Goal: Task Accomplishment & Management: Manage account settings

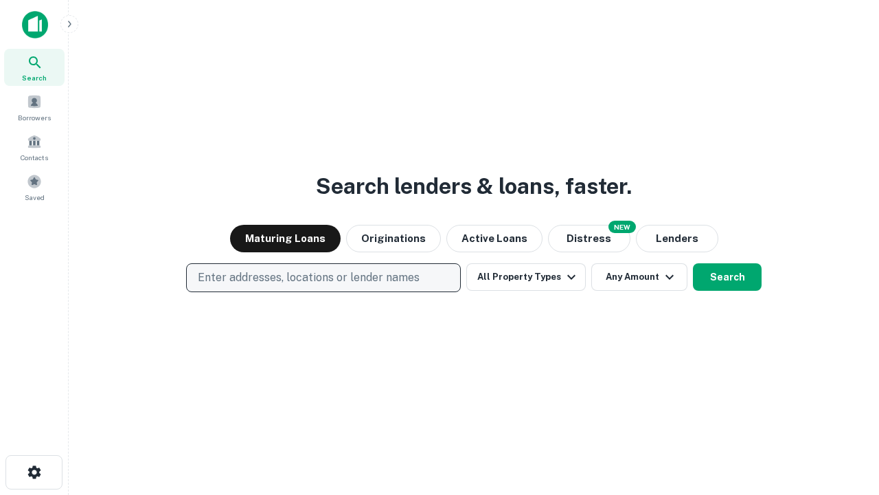
click at [323, 277] on p "Enter addresses, locations or lender names" at bounding box center [309, 277] width 222 height 16
type input "**********"
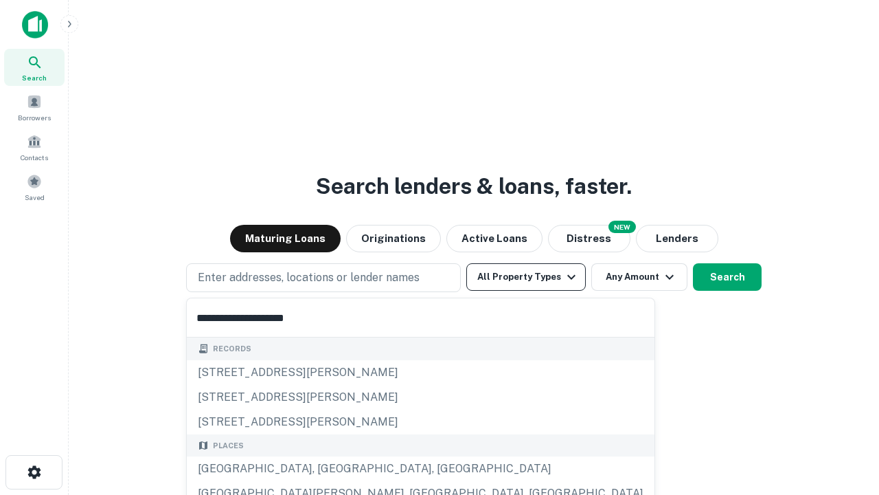
click at [328, 468] on div "Santa Monica, CA, USA" at bounding box center [421, 468] width 468 height 25
click at [526, 277] on button "All Property Types" at bounding box center [526, 276] width 120 height 27
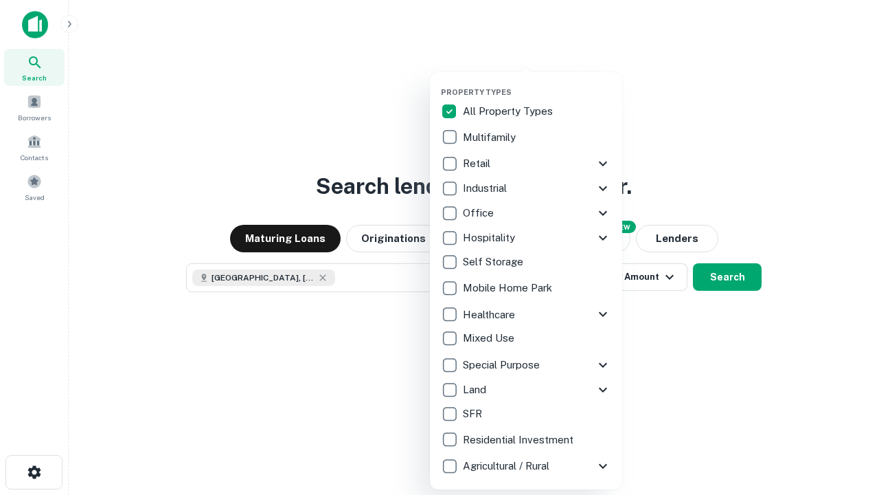
click at [537, 83] on button "button" at bounding box center [537, 83] width 192 height 1
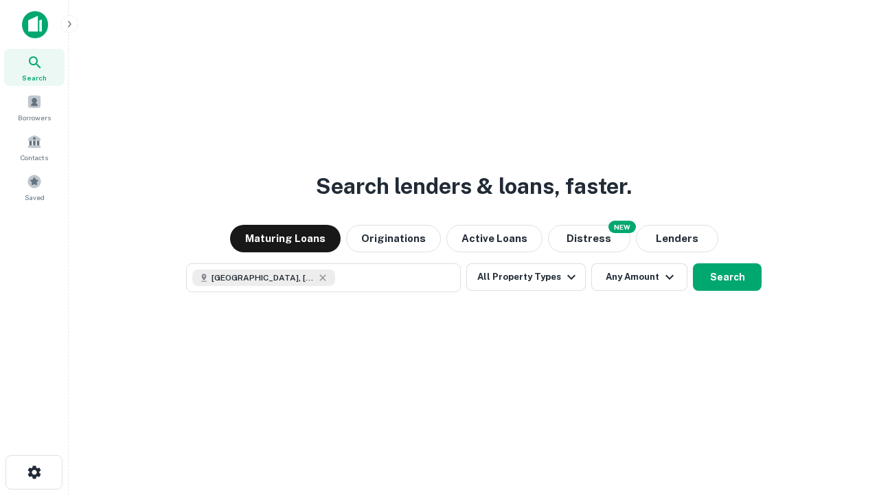
scroll to position [22, 0]
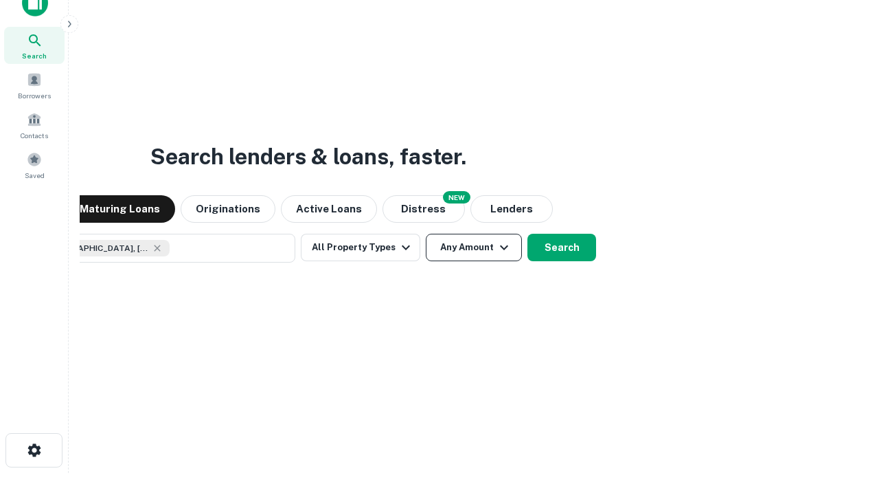
click at [426, 234] on button "Any Amount" at bounding box center [474, 247] width 96 height 27
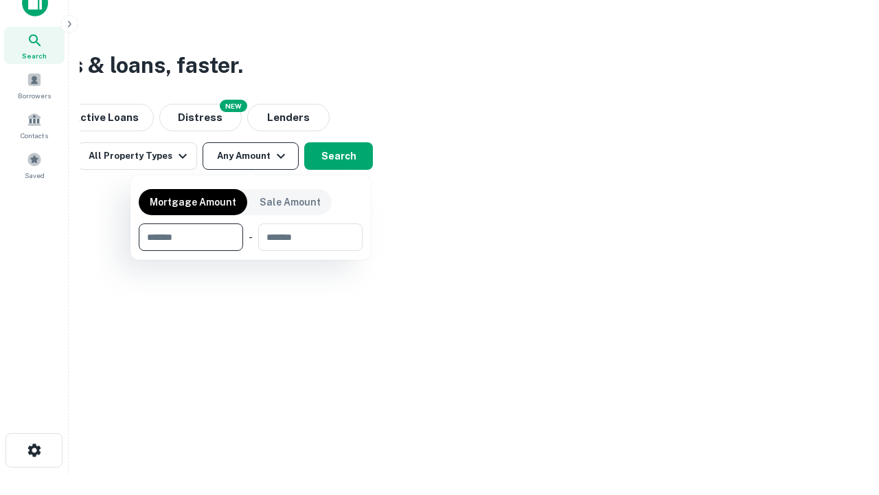
type input "*******"
click at [251, 251] on button "button" at bounding box center [251, 251] width 224 height 1
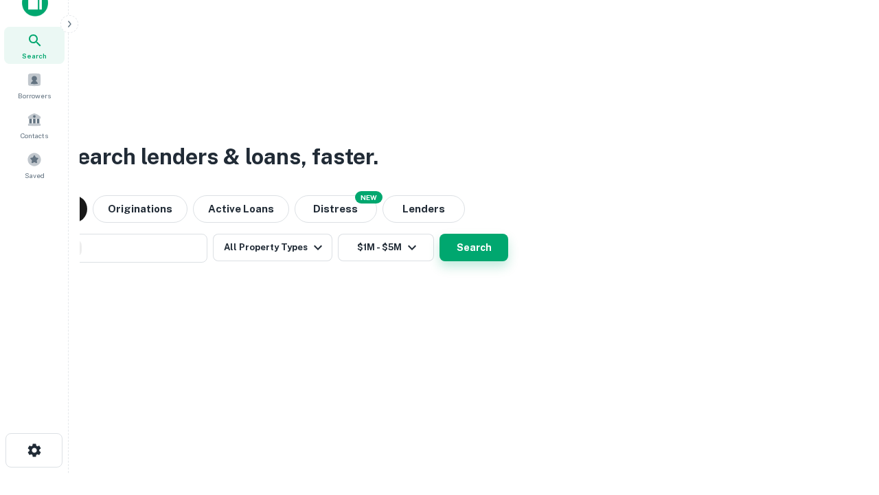
click at [440, 234] on button "Search" at bounding box center [474, 247] width 69 height 27
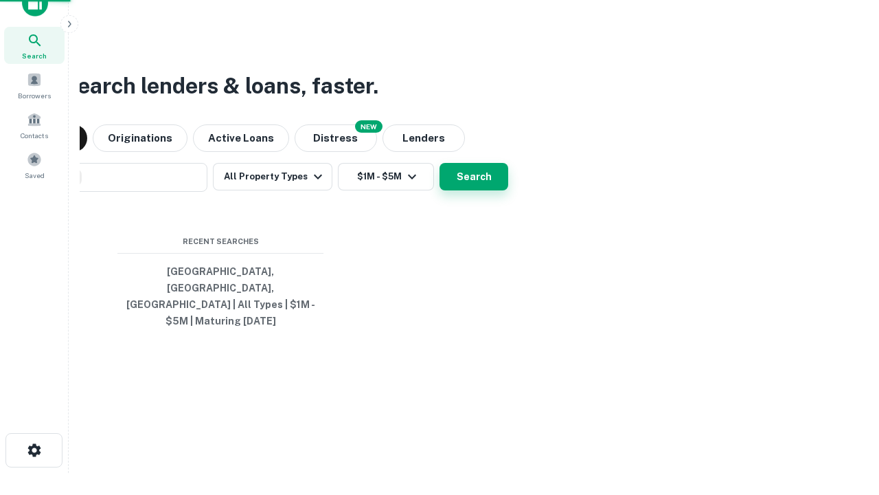
scroll to position [45, 389]
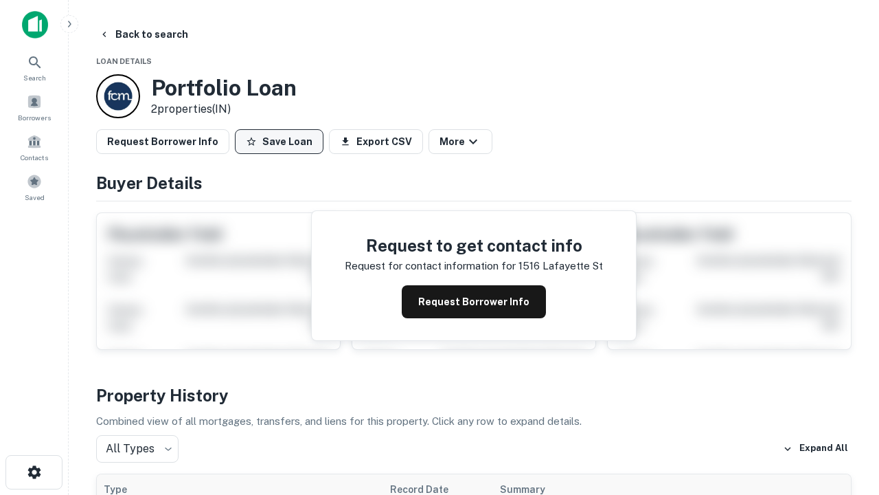
click at [279, 141] on button "Save Loan" at bounding box center [279, 141] width 89 height 25
click at [282, 141] on button "Loan Saved" at bounding box center [282, 141] width 95 height 25
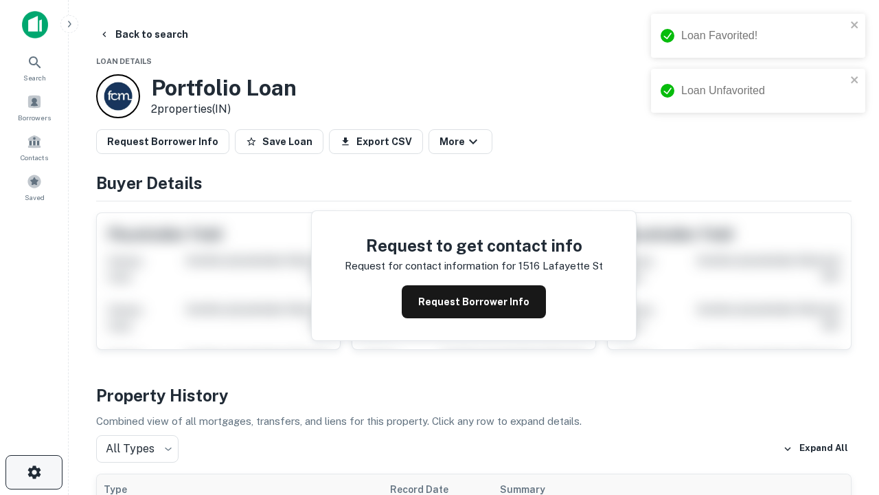
click at [34, 472] on icon "button" at bounding box center [34, 472] width 16 height 16
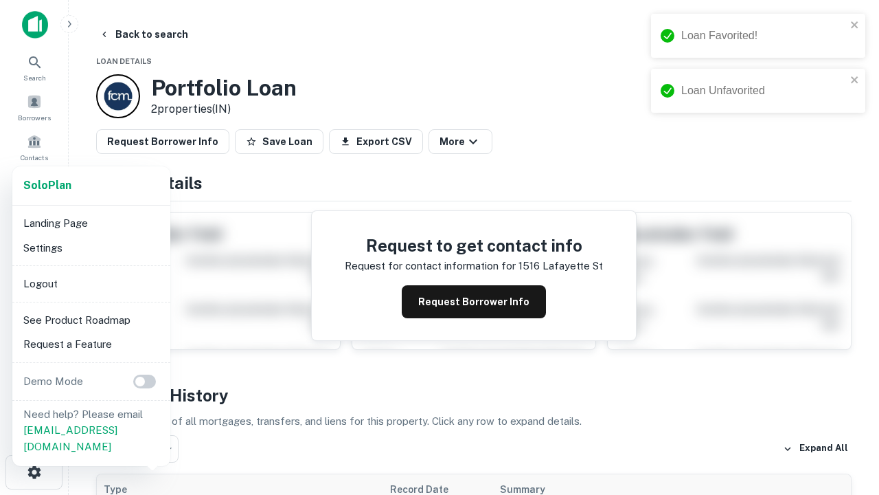
click at [91, 283] on li "Logout" at bounding box center [91, 283] width 147 height 25
